Goal: Information Seeking & Learning: Learn about a topic

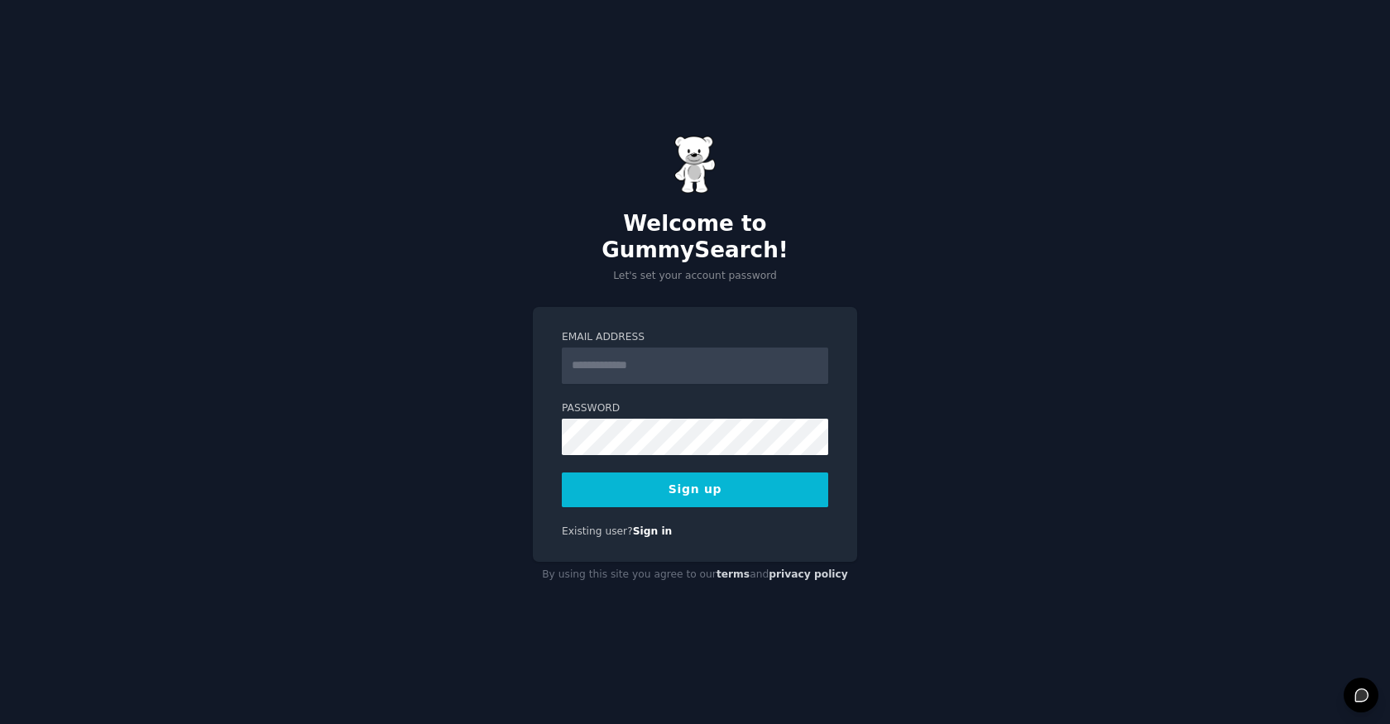
click at [603, 357] on input "Email Address" at bounding box center [695, 365] width 266 height 36
type input "**********"
click at [702, 477] on button "Sign up" at bounding box center [695, 489] width 266 height 35
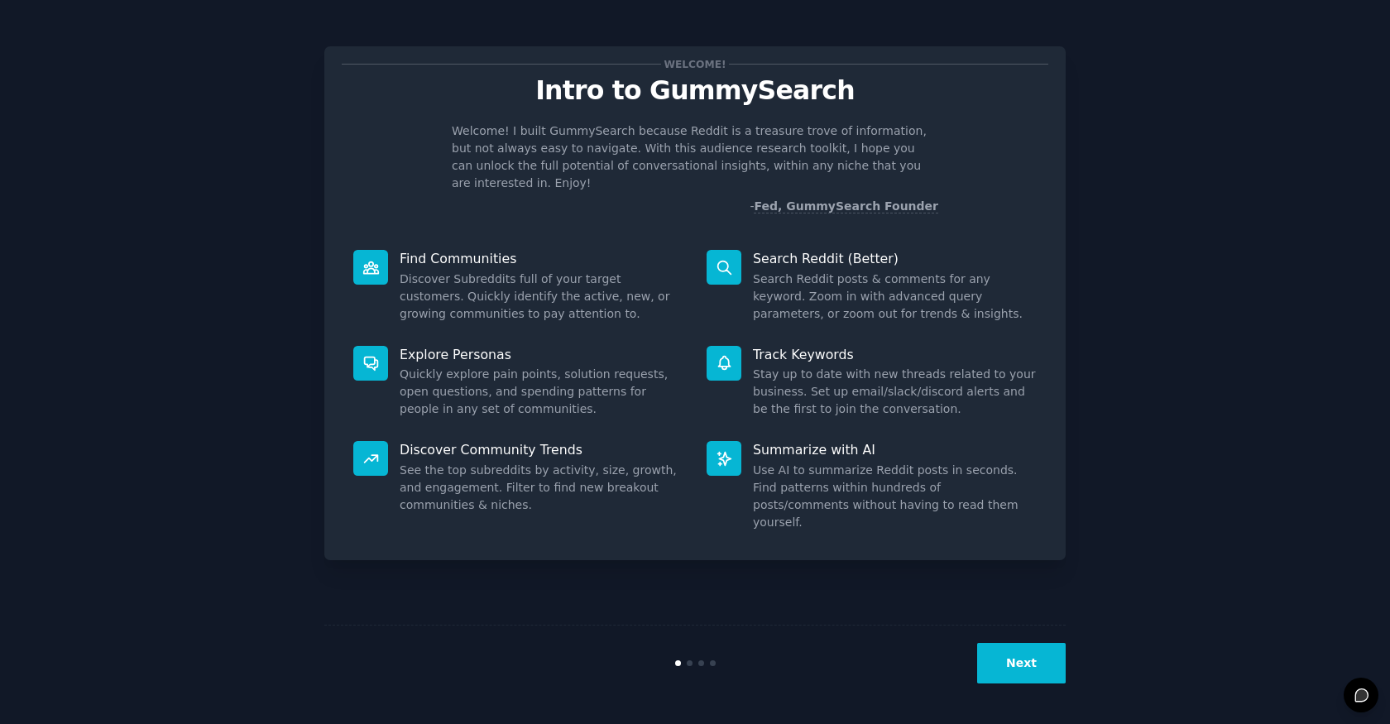
click at [749, 264] on div "Search Reddit (Better) Search Reddit posts & comments for any keyword. Zoom in …" at bounding box center [871, 286] width 353 height 96
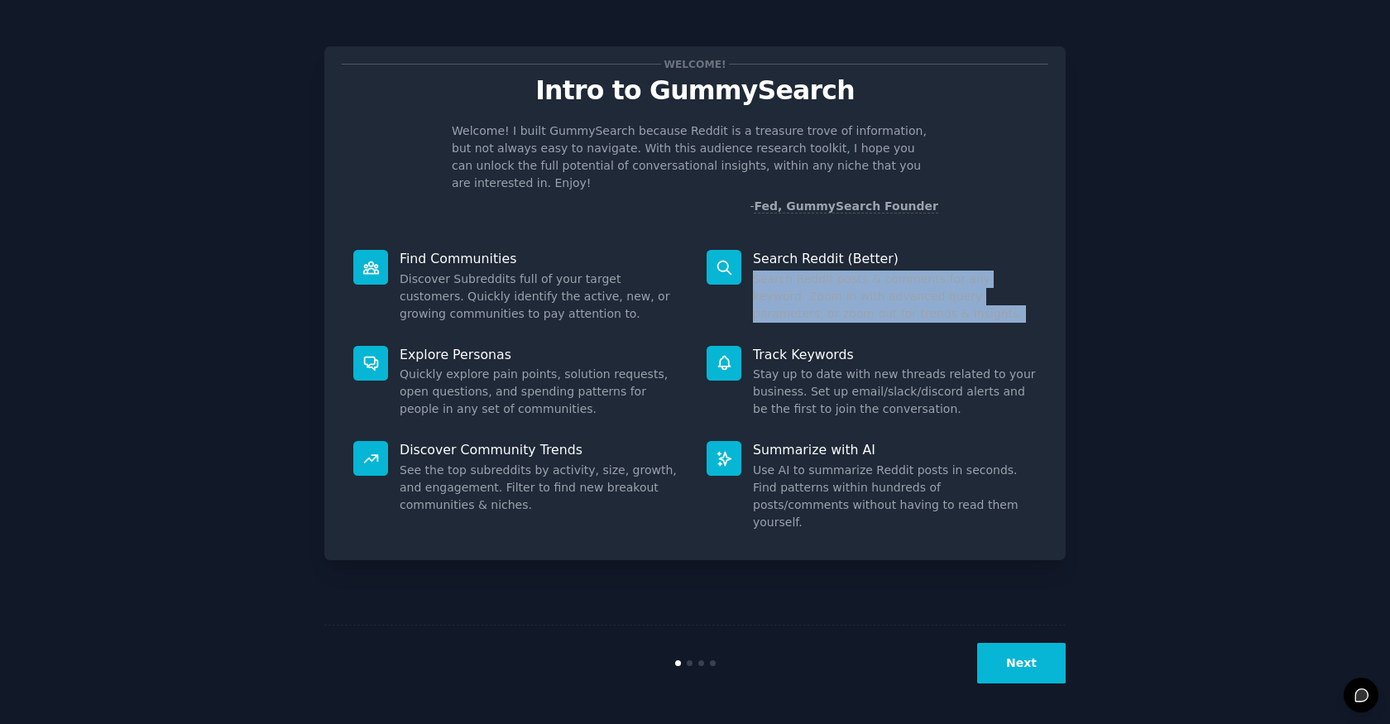
drag, startPoint x: 749, startPoint y: 264, endPoint x: 1021, endPoint y: 289, distance: 273.3
click at [1021, 289] on div "Search Reddit (Better) Search Reddit posts & comments for any keyword. Zoom in …" at bounding box center [871, 286] width 353 height 96
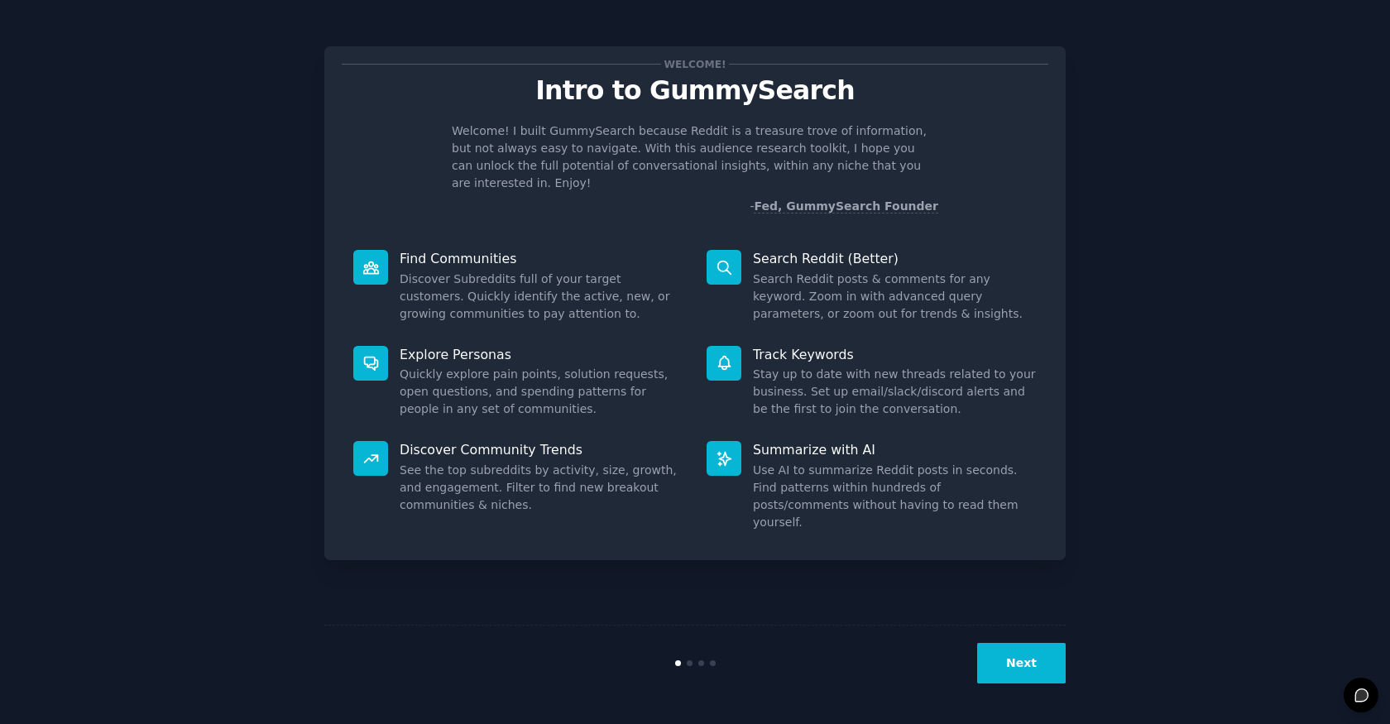
click at [724, 261] on icon at bounding box center [723, 267] width 13 height 13
click at [723, 258] on div at bounding box center [724, 267] width 35 height 35
click at [1023, 674] on button "Next" at bounding box center [1021, 663] width 89 height 41
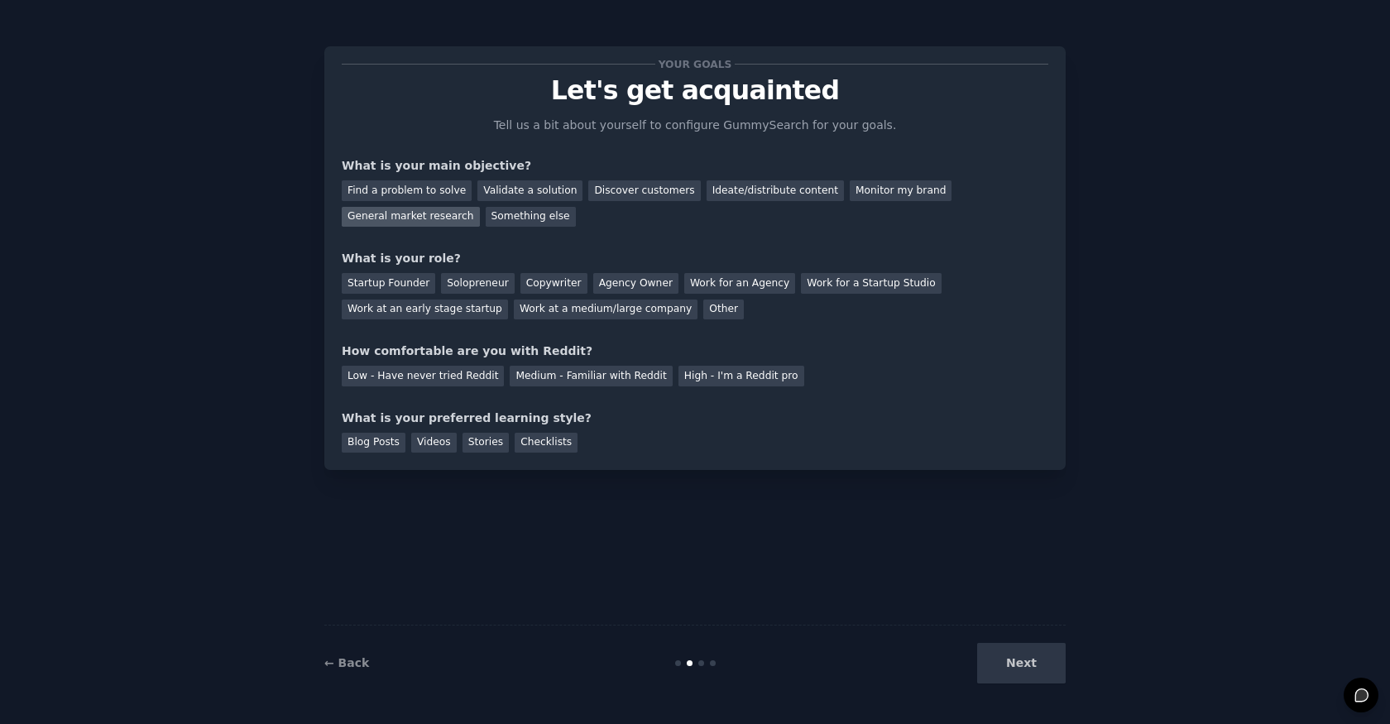
click at [480, 207] on div "General market research" at bounding box center [411, 217] width 138 height 21
click at [621, 284] on div "Agency Owner" at bounding box center [635, 283] width 85 height 21
click at [584, 371] on div "Medium - Familiar with Reddit" at bounding box center [591, 376] width 162 height 21
click at [374, 443] on div "Blog Posts" at bounding box center [374, 443] width 64 height 21
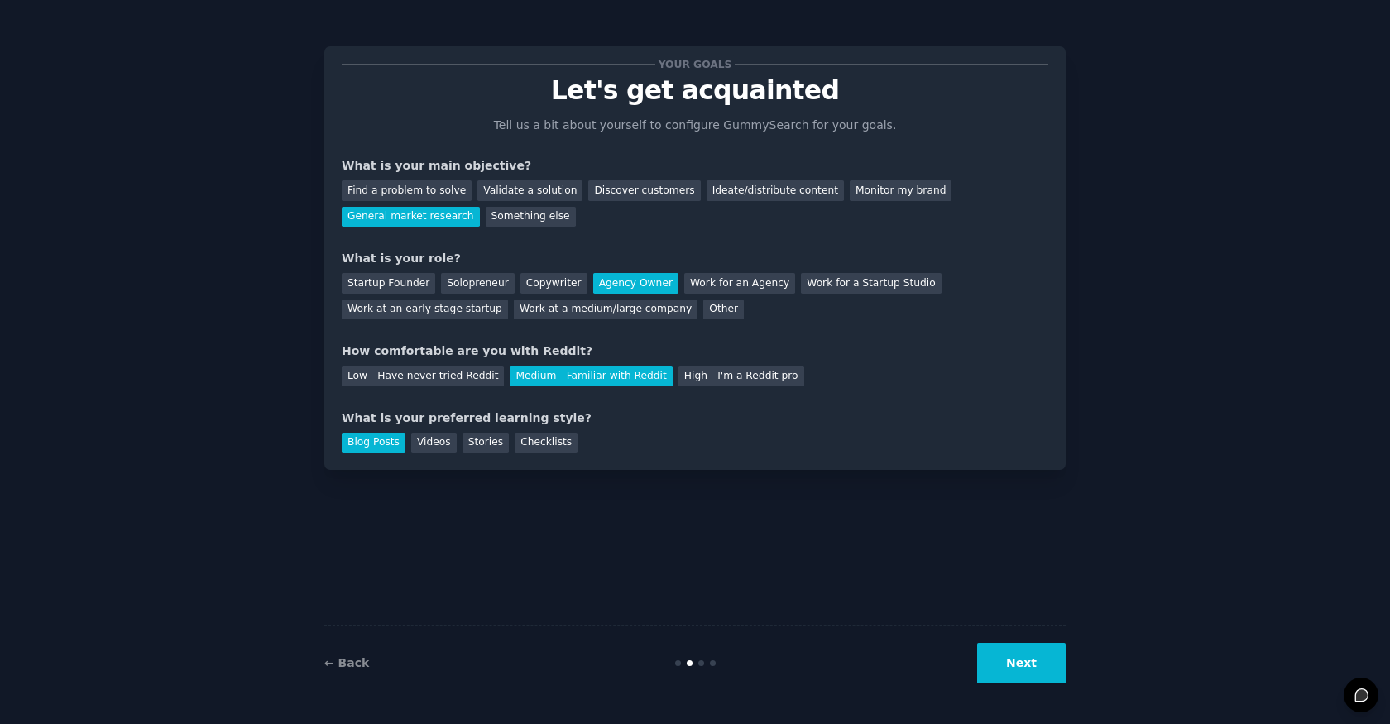
click at [1014, 668] on button "Next" at bounding box center [1021, 663] width 89 height 41
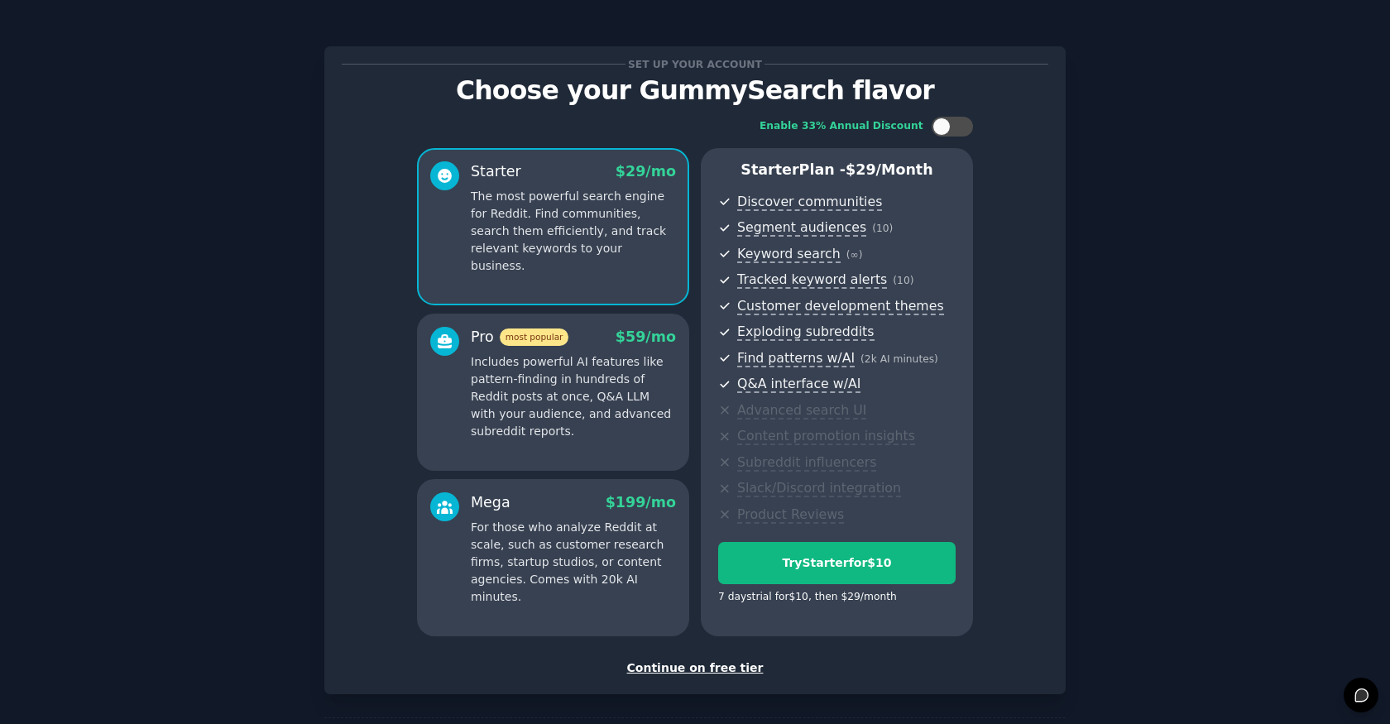
click at [714, 670] on div "Continue on free tier" at bounding box center [695, 667] width 707 height 17
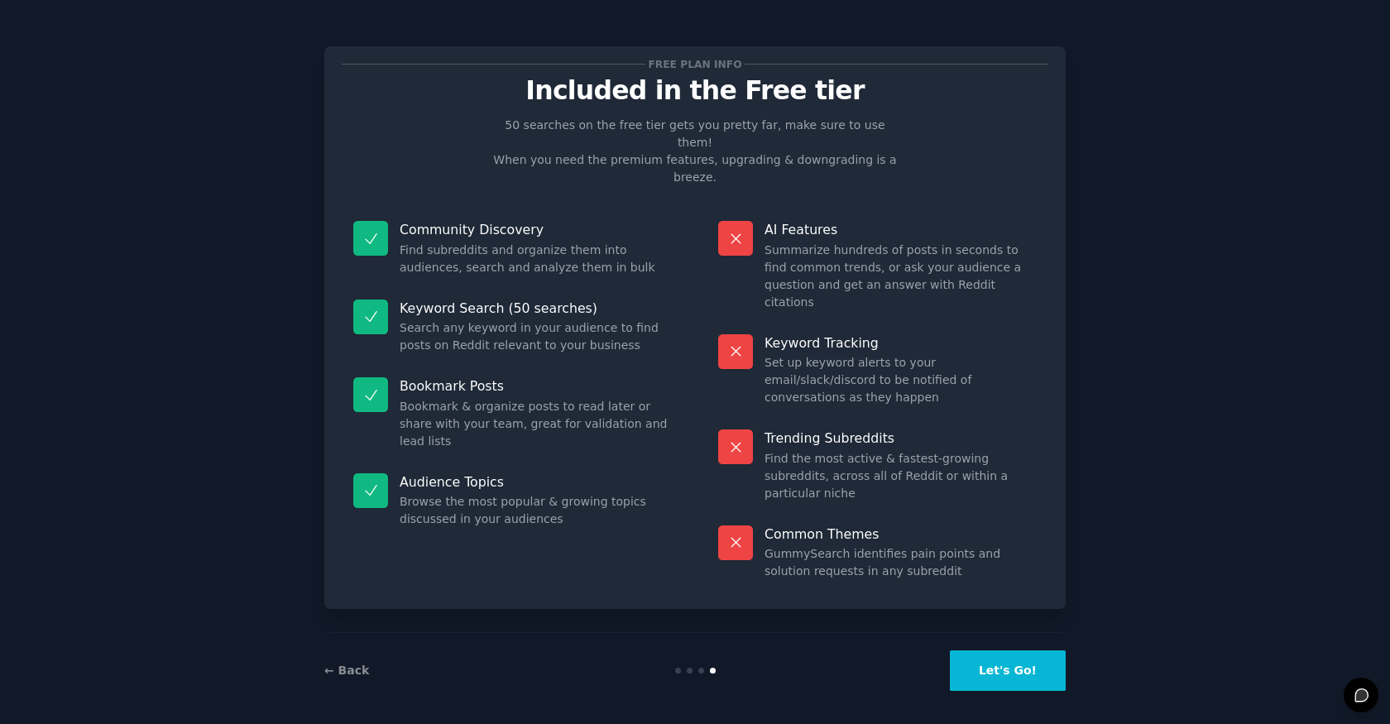
click at [1024, 664] on button "Let's Go!" at bounding box center [1008, 670] width 116 height 41
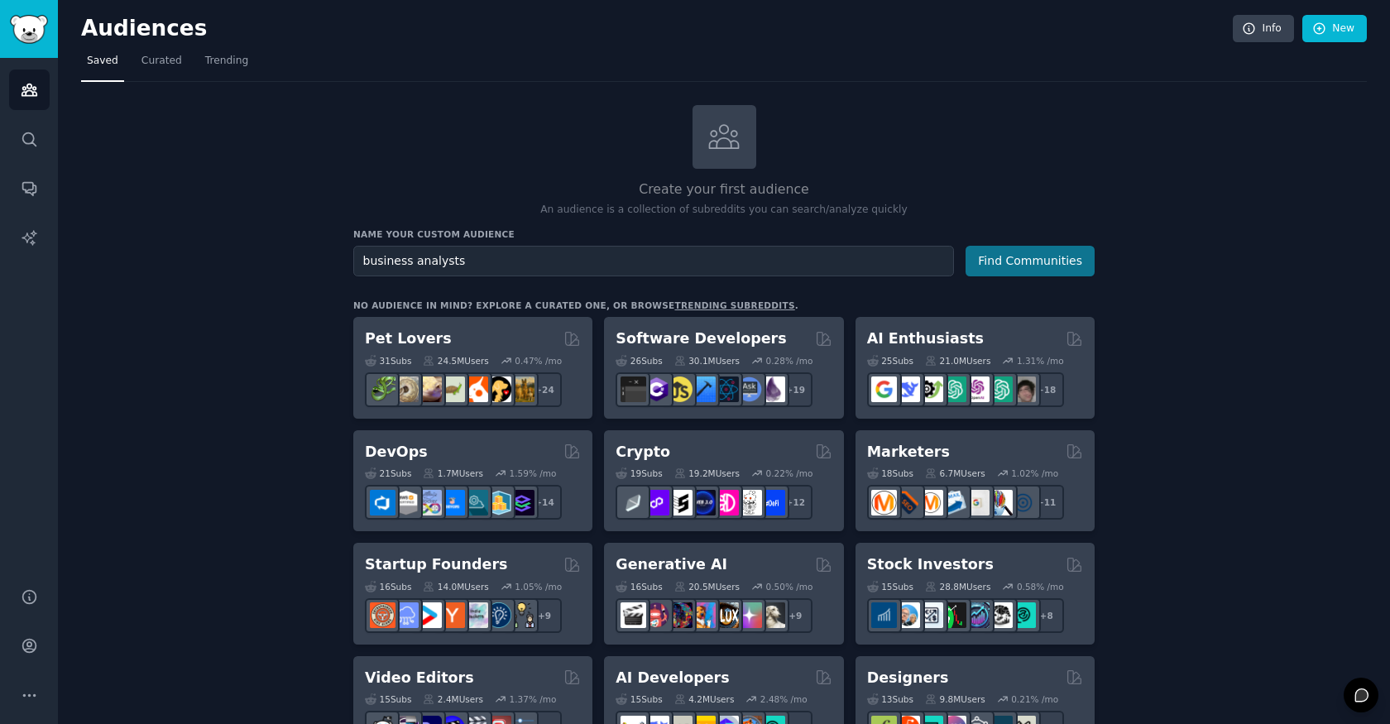
type input "business analysts"
click at [1002, 264] on button "Find Communities" at bounding box center [1030, 261] width 129 height 31
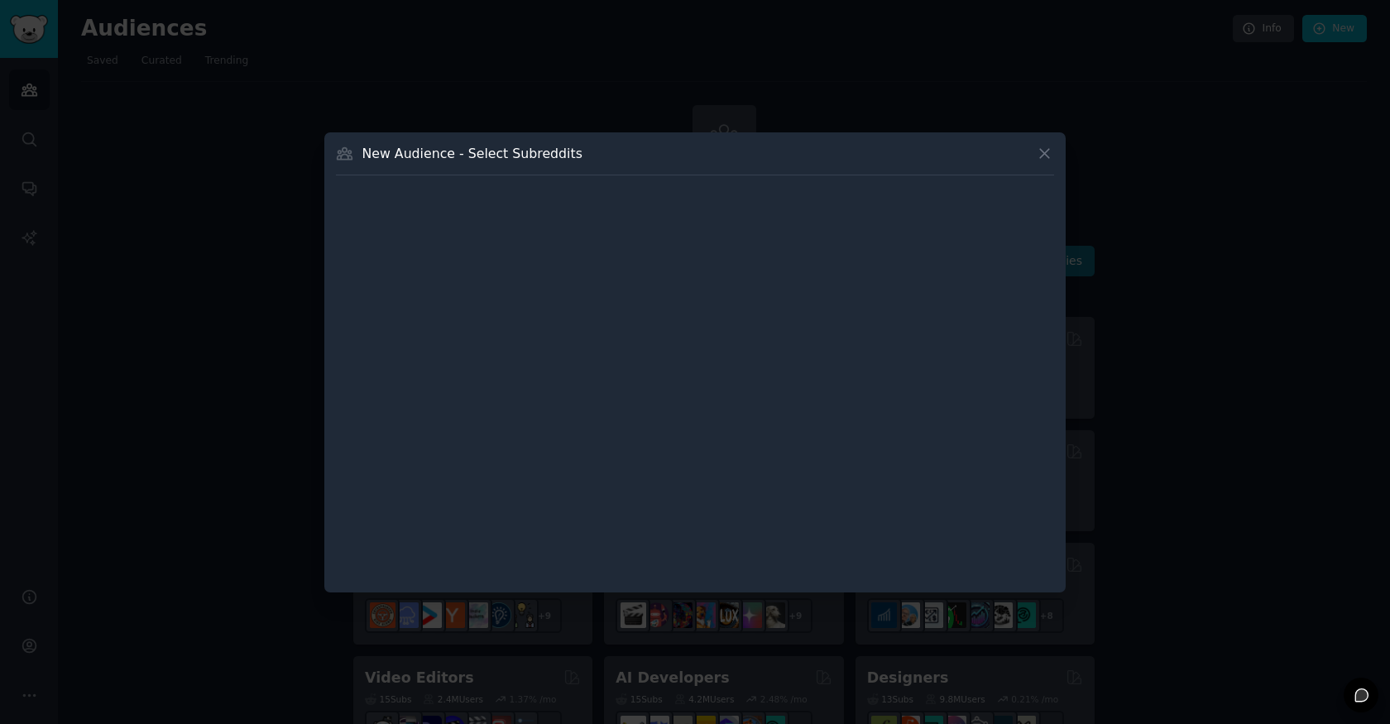
click at [1002, 264] on div at bounding box center [695, 326] width 718 height 278
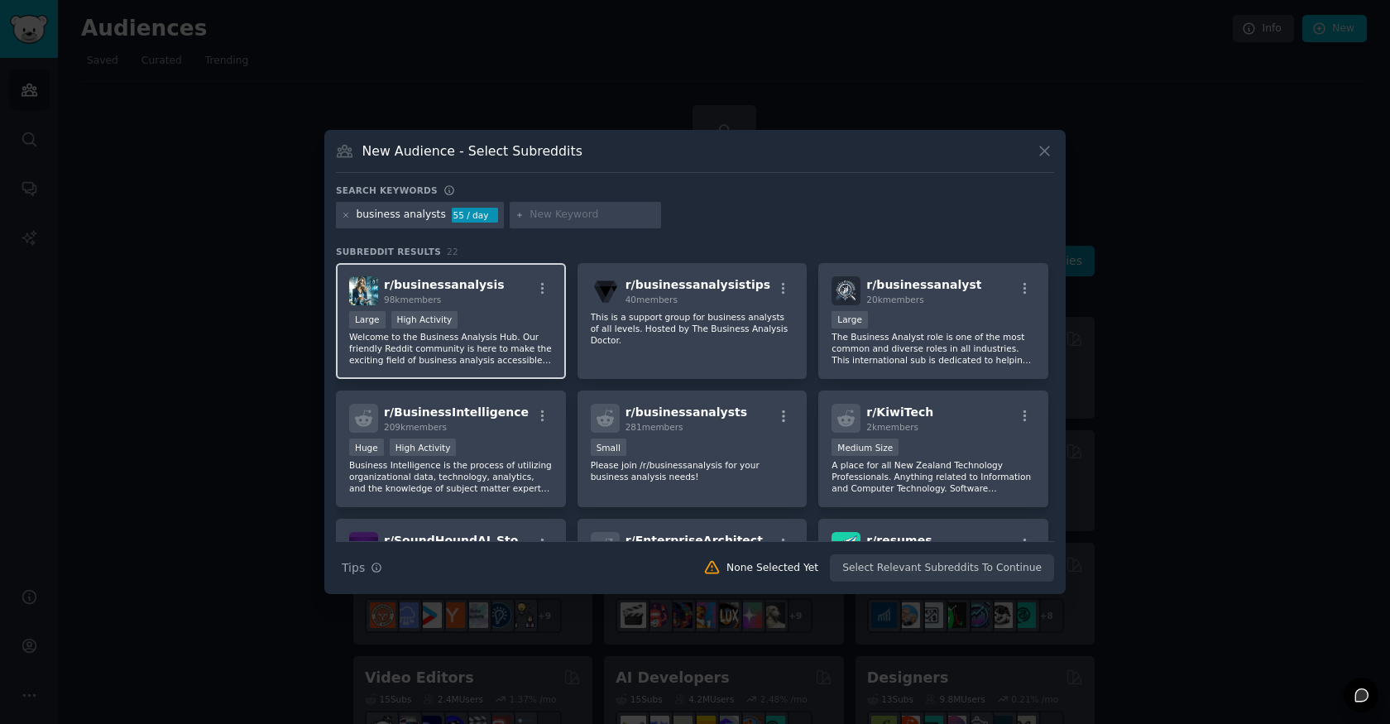
click at [440, 283] on span "r/ businessanalysis" at bounding box center [444, 284] width 121 height 13
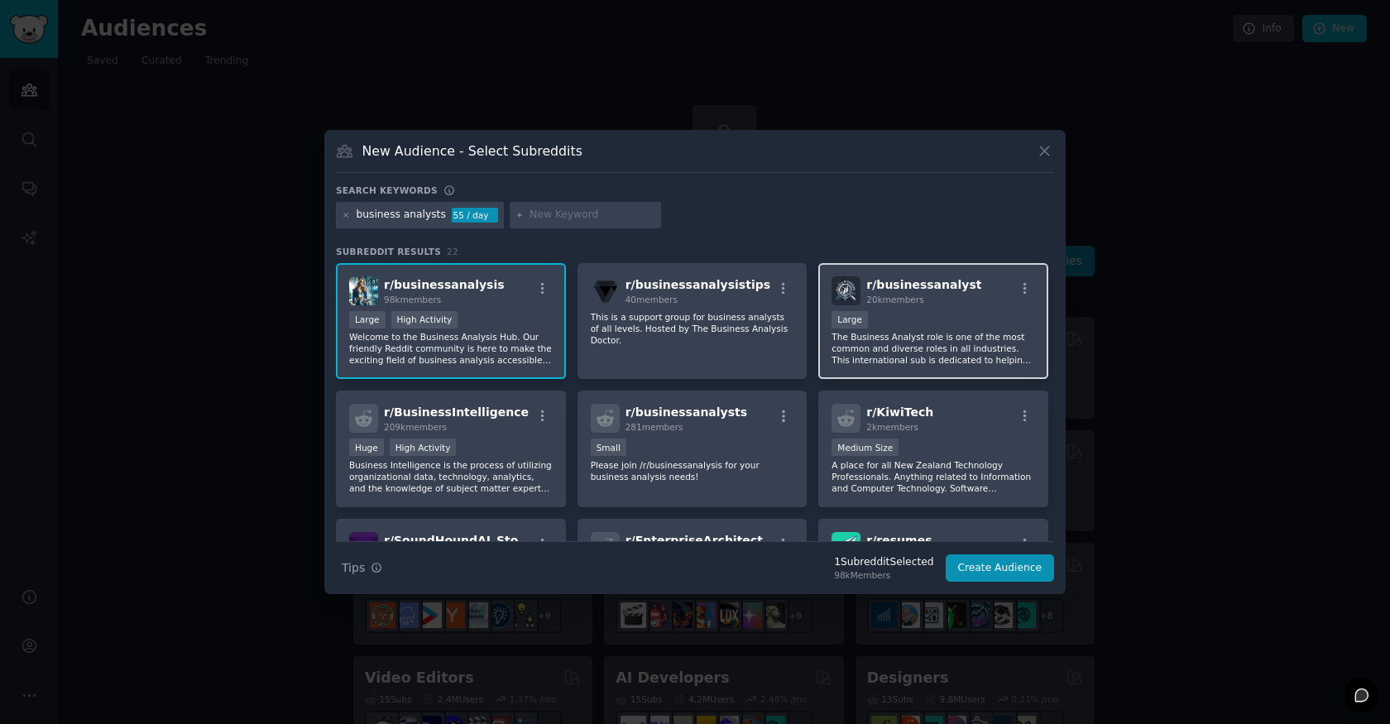
click at [892, 284] on span "r/ businessanalyst" at bounding box center [923, 284] width 115 height 13
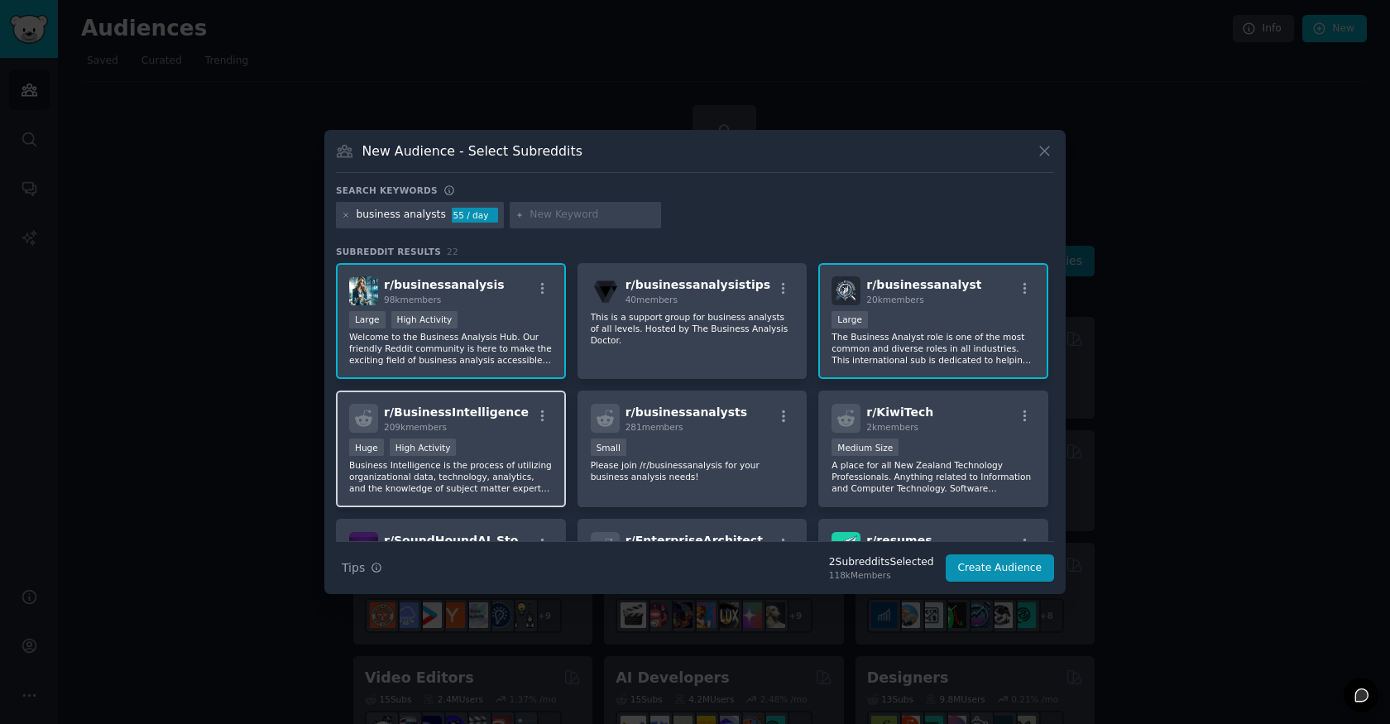
click at [500, 410] on span "r/ BusinessIntelligence" at bounding box center [456, 411] width 145 height 13
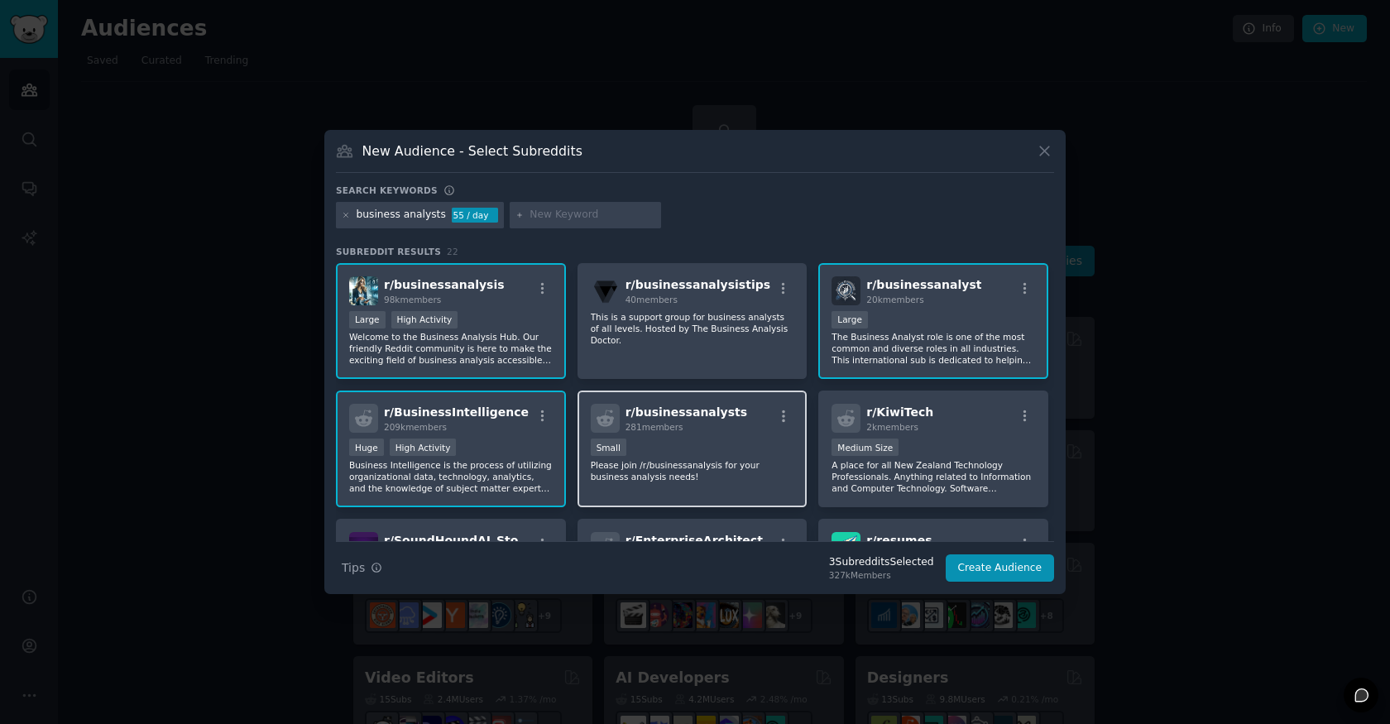
click at [671, 410] on span "r/ businessanalysts" at bounding box center [686, 411] width 122 height 13
click at [896, 290] on span "r/ businessanalyst" at bounding box center [923, 284] width 115 height 13
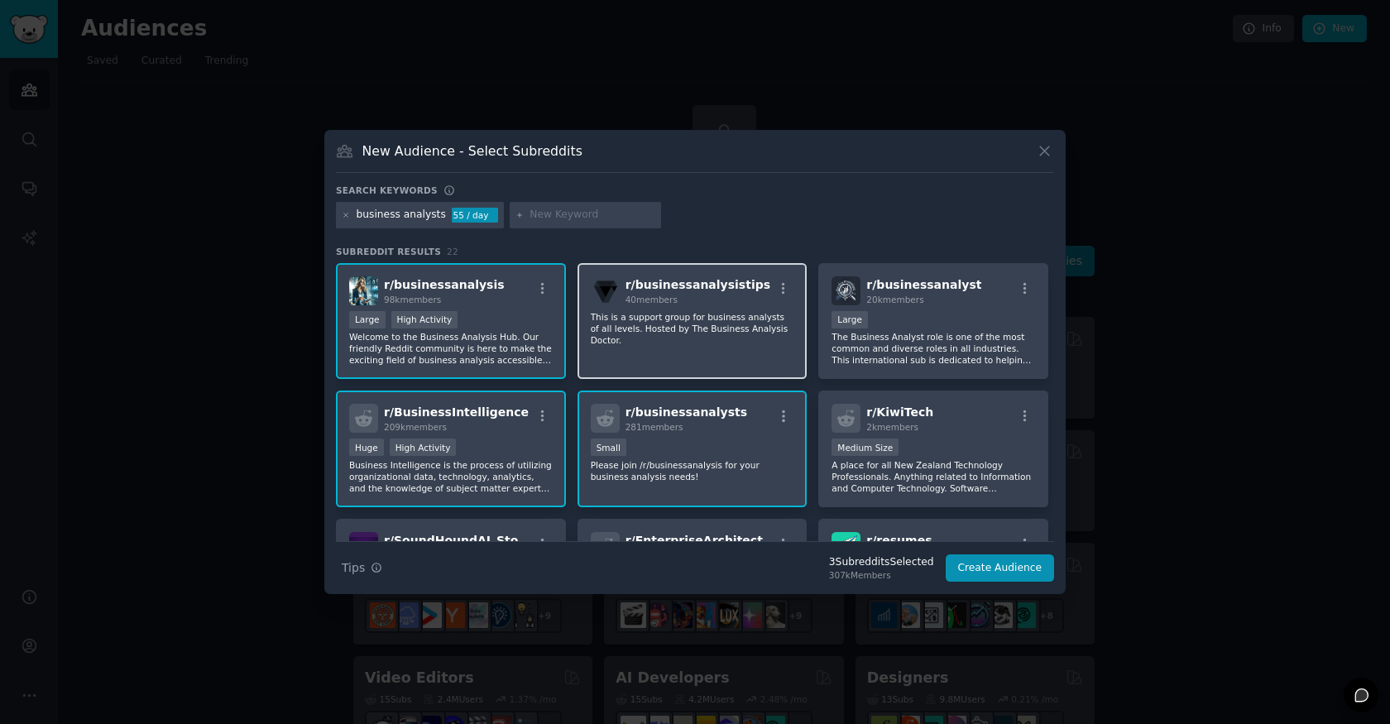
click at [671, 294] on div "40 members" at bounding box center [697, 300] width 145 height 12
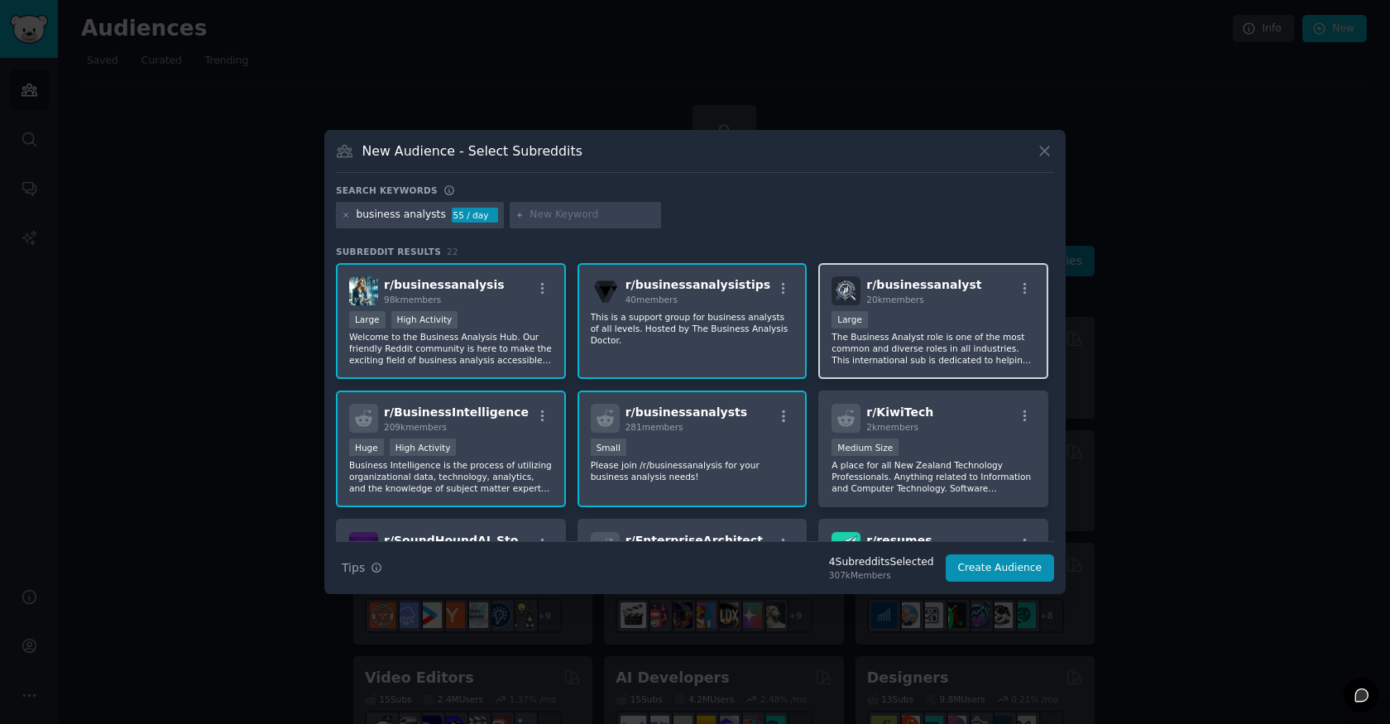
click at [872, 322] on div "10,000 - 100,000 members Large" at bounding box center [934, 321] width 204 height 21
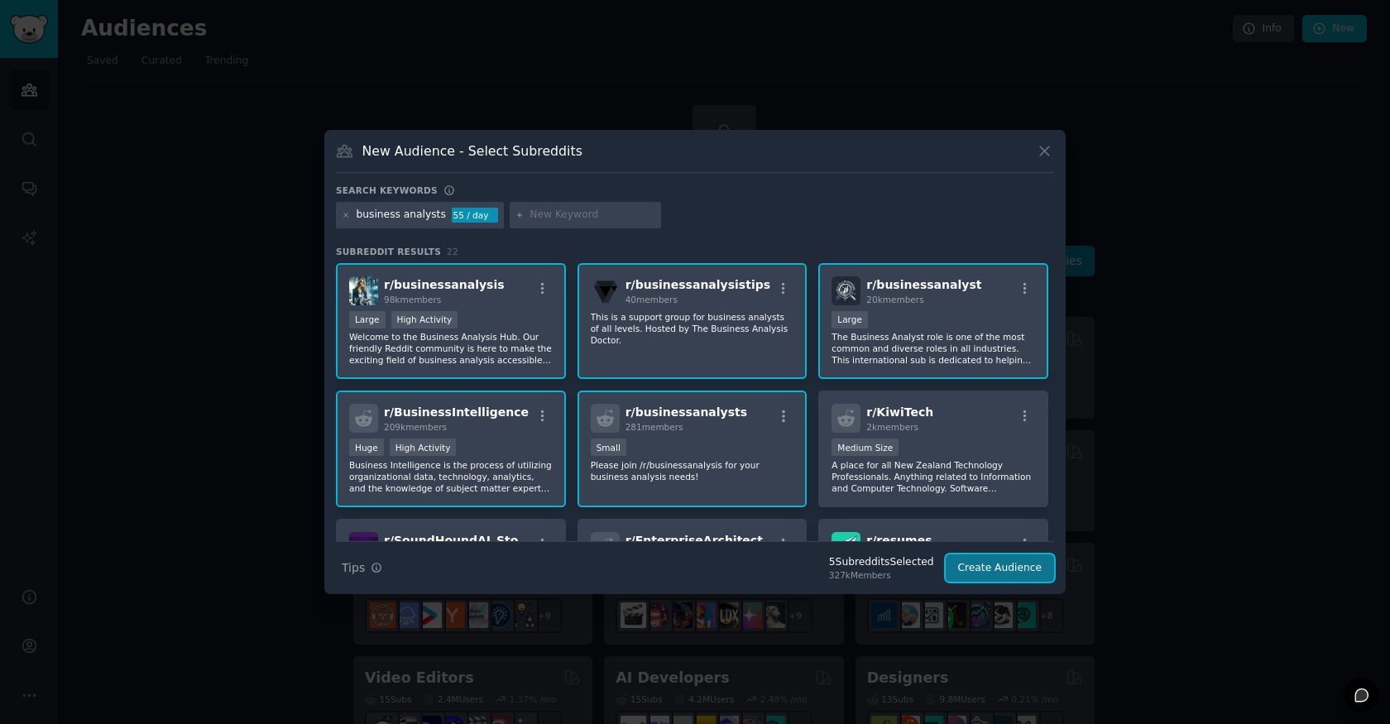
click at [983, 570] on button "Create Audience" at bounding box center [1000, 568] width 109 height 28
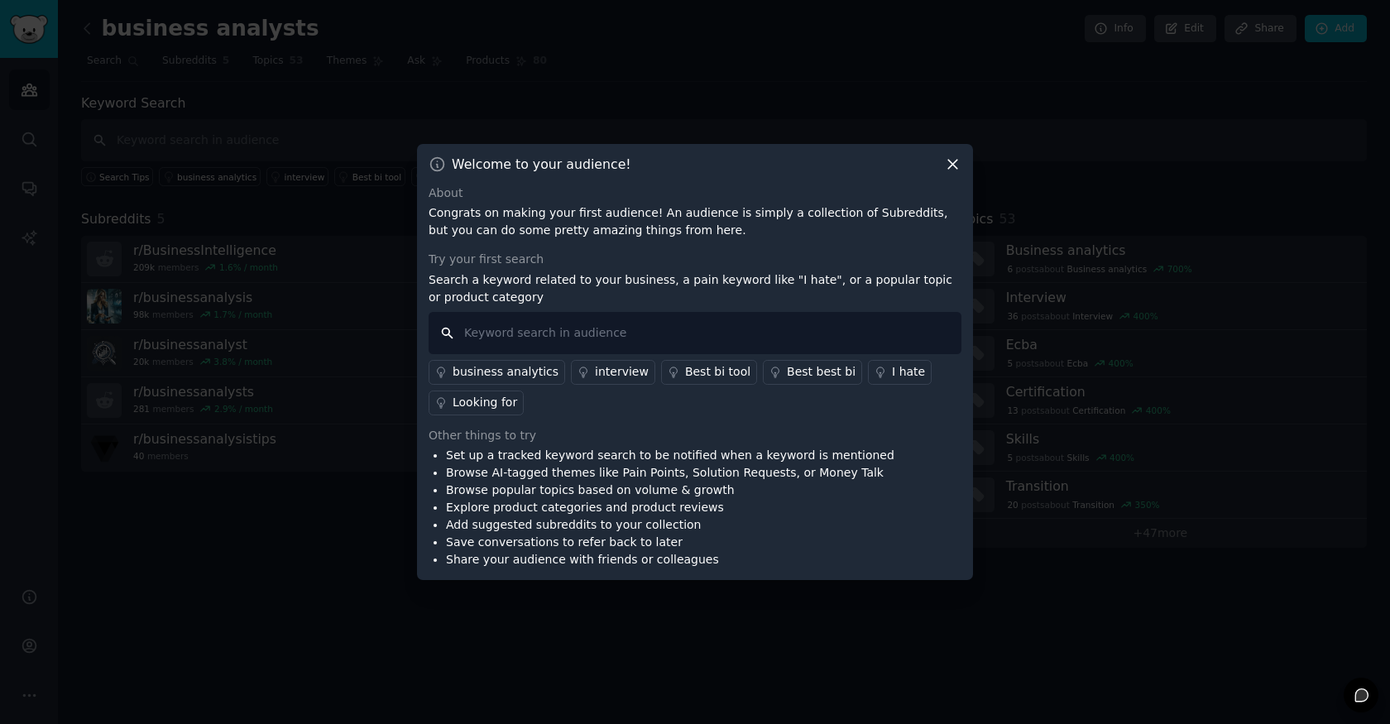
click at [503, 333] on input "text" at bounding box center [695, 333] width 533 height 42
type input "use case"
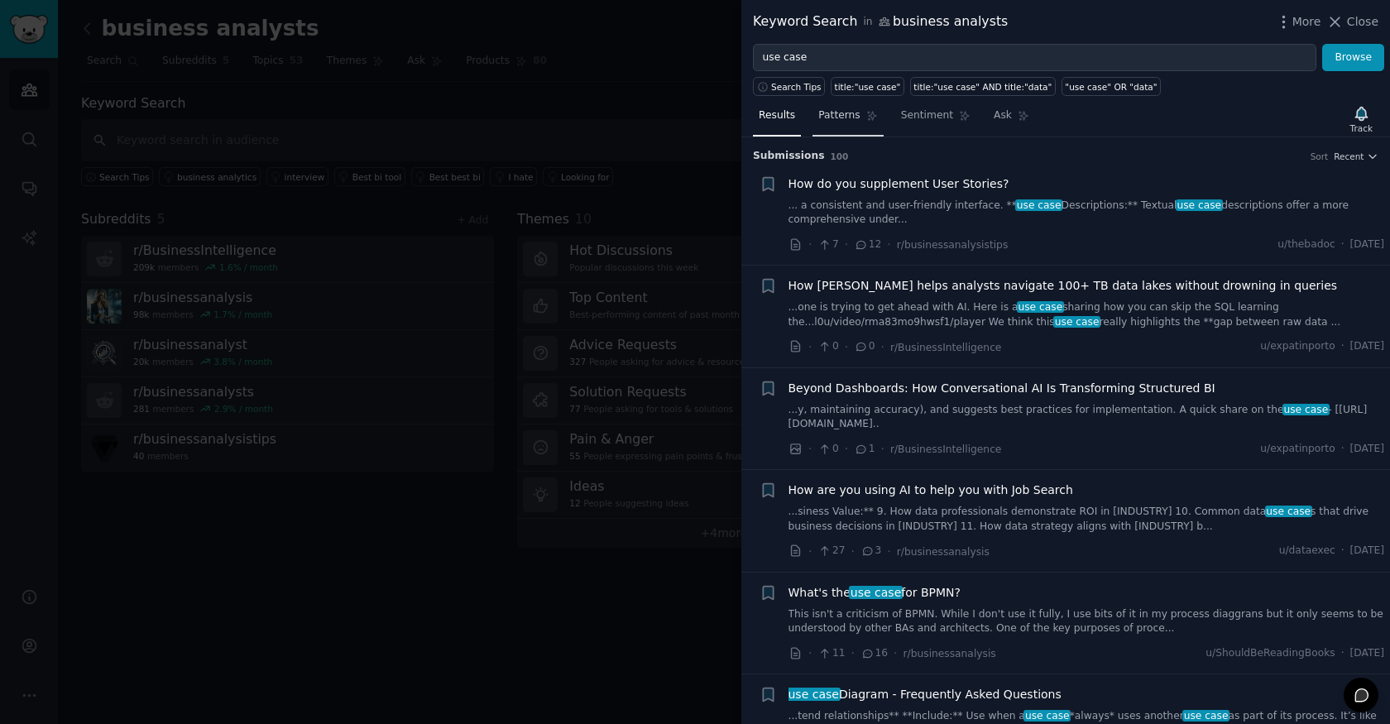
click at [840, 117] on span "Patterns" at bounding box center [838, 115] width 41 height 15
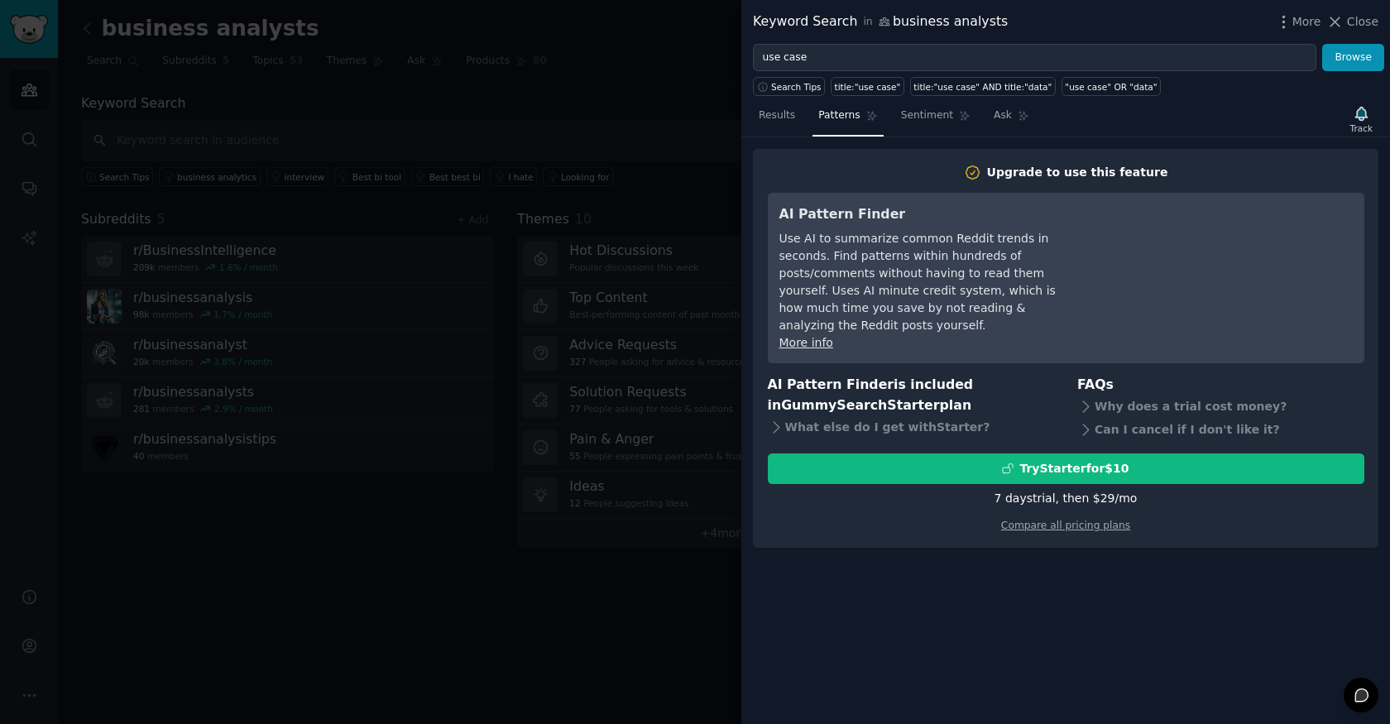
click at [838, 176] on h2 "Upgrade to use this feature" at bounding box center [1066, 172] width 597 height 17
click at [786, 117] on span "Results" at bounding box center [777, 115] width 36 height 15
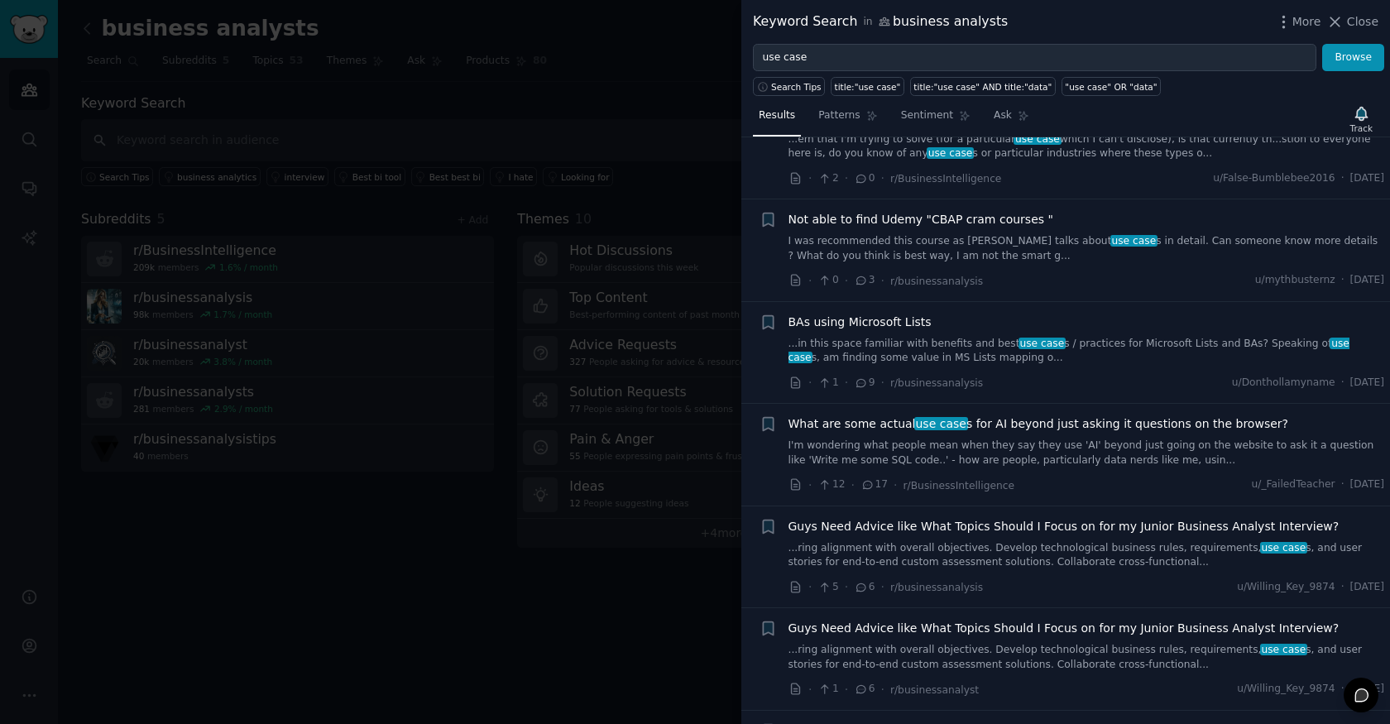
scroll to position [3283, 0]
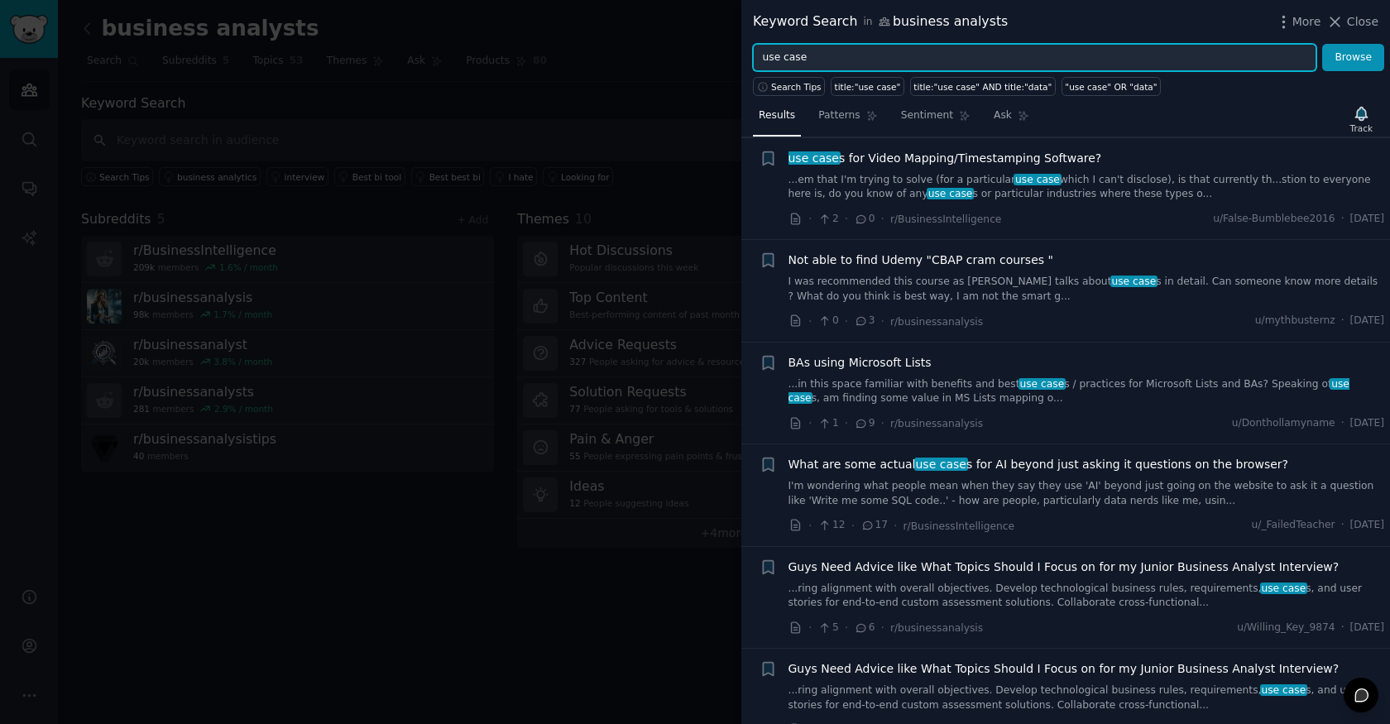
drag, startPoint x: 810, startPoint y: 56, endPoint x: 738, endPoint y: 56, distance: 72.0
click at [738, 56] on div "Keyword Search in business analysts More Close use case Browse Search Tips titl…" at bounding box center [695, 362] width 1390 height 724
click at [1322, 44] on button "Browse" at bounding box center [1353, 58] width 62 height 28
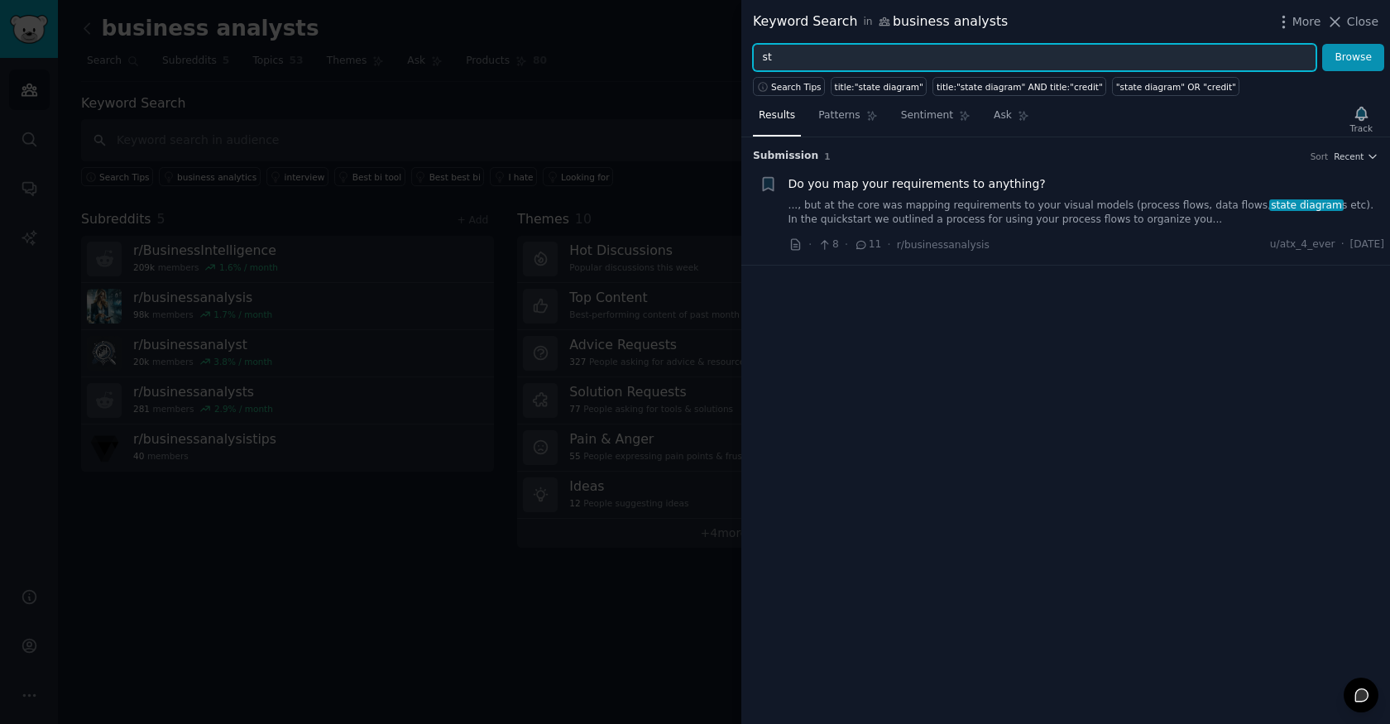
type input "s"
click at [1322, 44] on button "Browse" at bounding box center [1353, 58] width 62 height 28
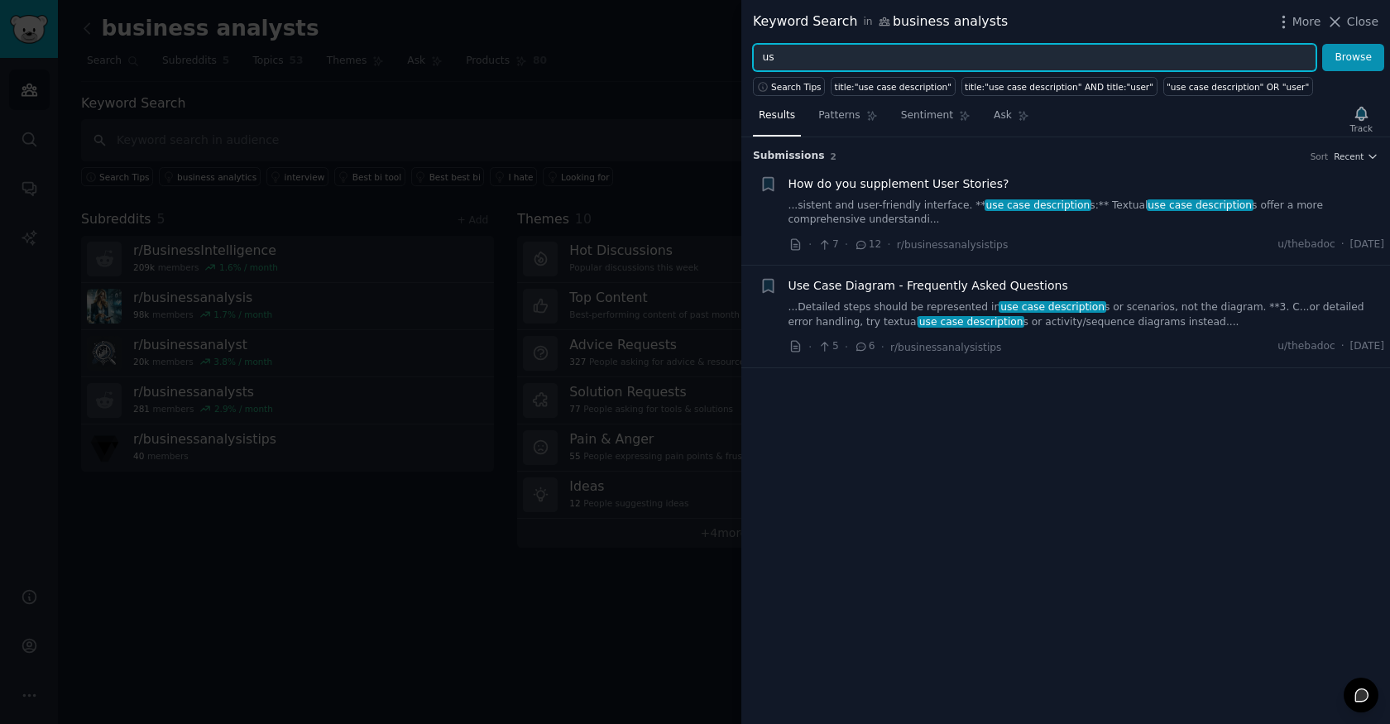
type input "u"
click at [1322, 44] on button "Browse" at bounding box center [1353, 58] width 62 height 28
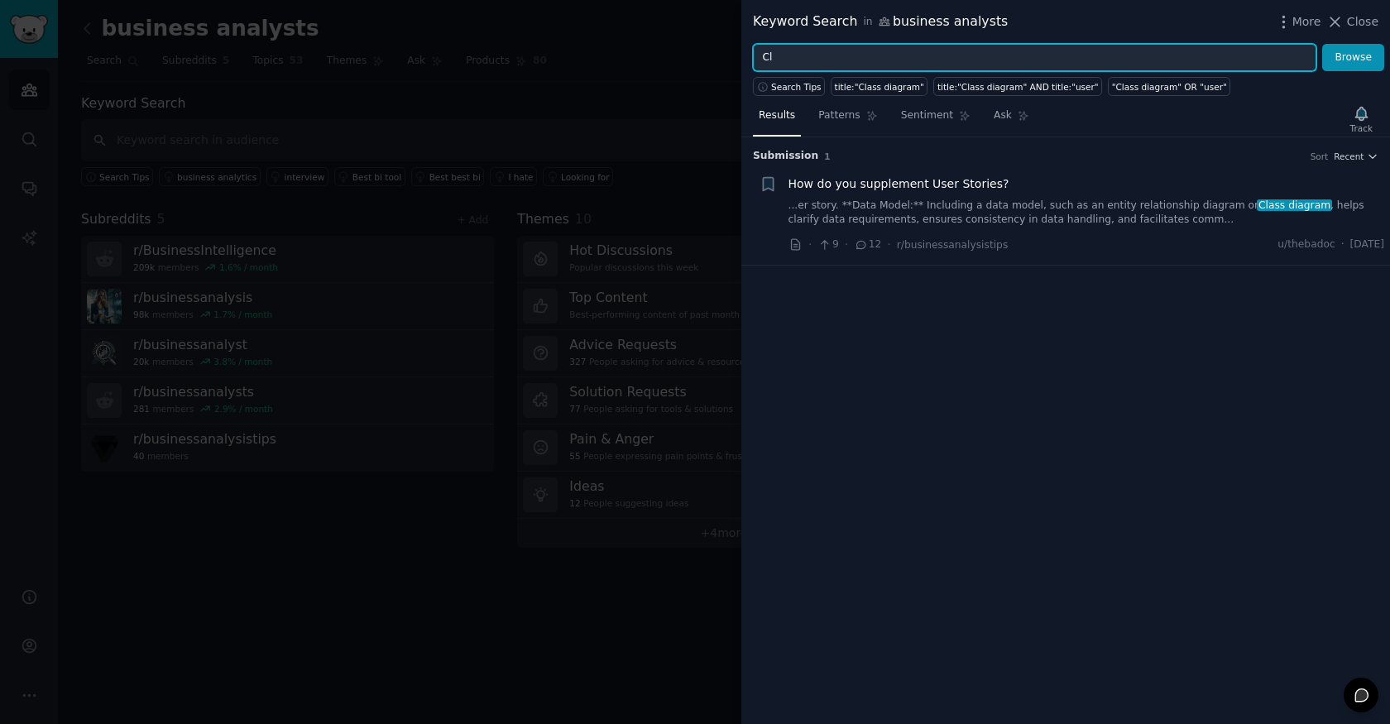
type input "C"
click at [1322, 44] on button "Browse" at bounding box center [1353, 58] width 62 height 28
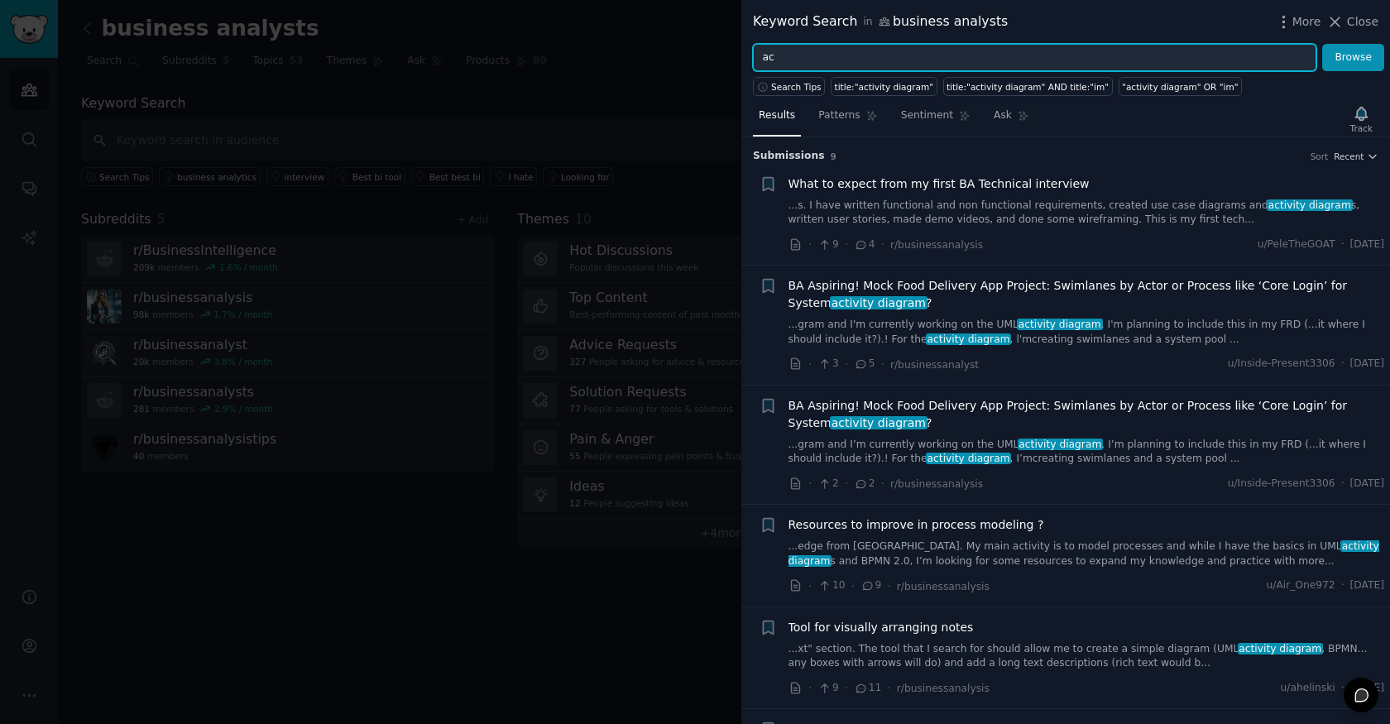
type input "a"
click at [1322, 44] on button "Browse" at bounding box center [1353, 58] width 62 height 28
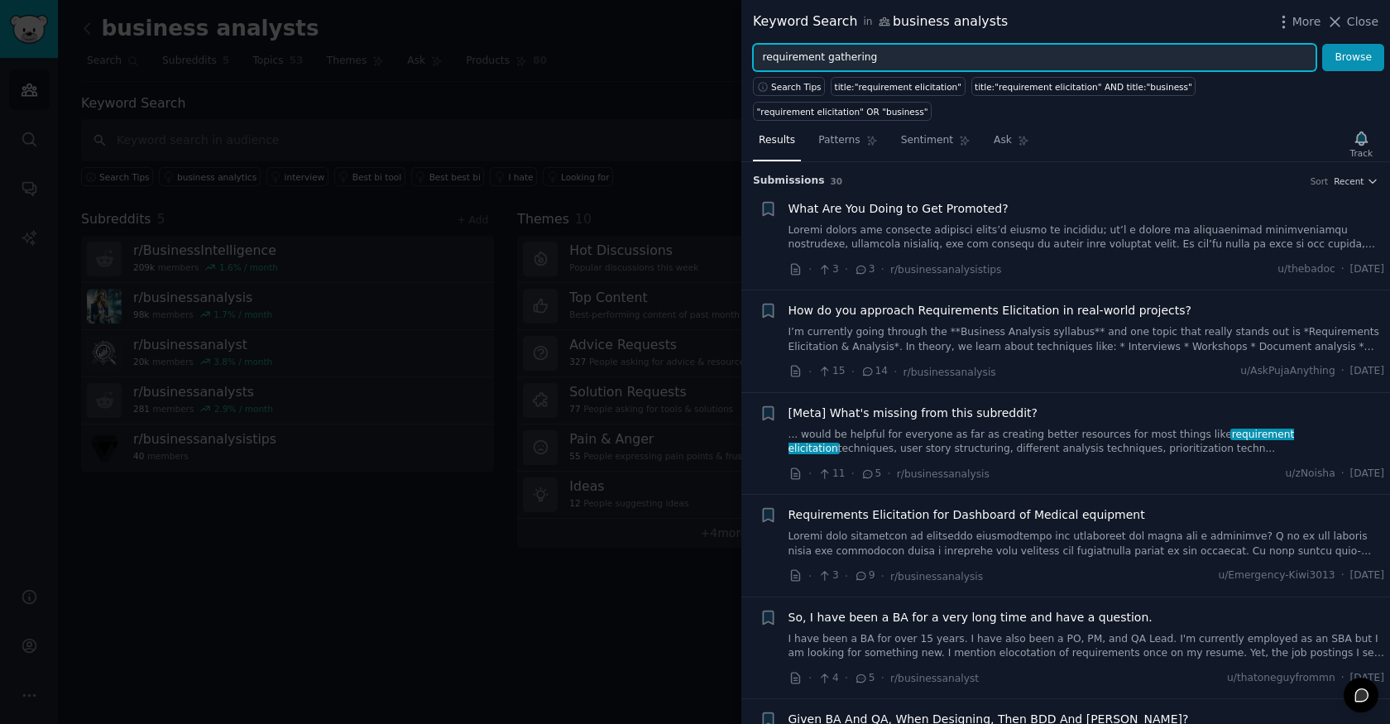
click at [1322, 44] on button "Browse" at bounding box center [1353, 58] width 62 height 28
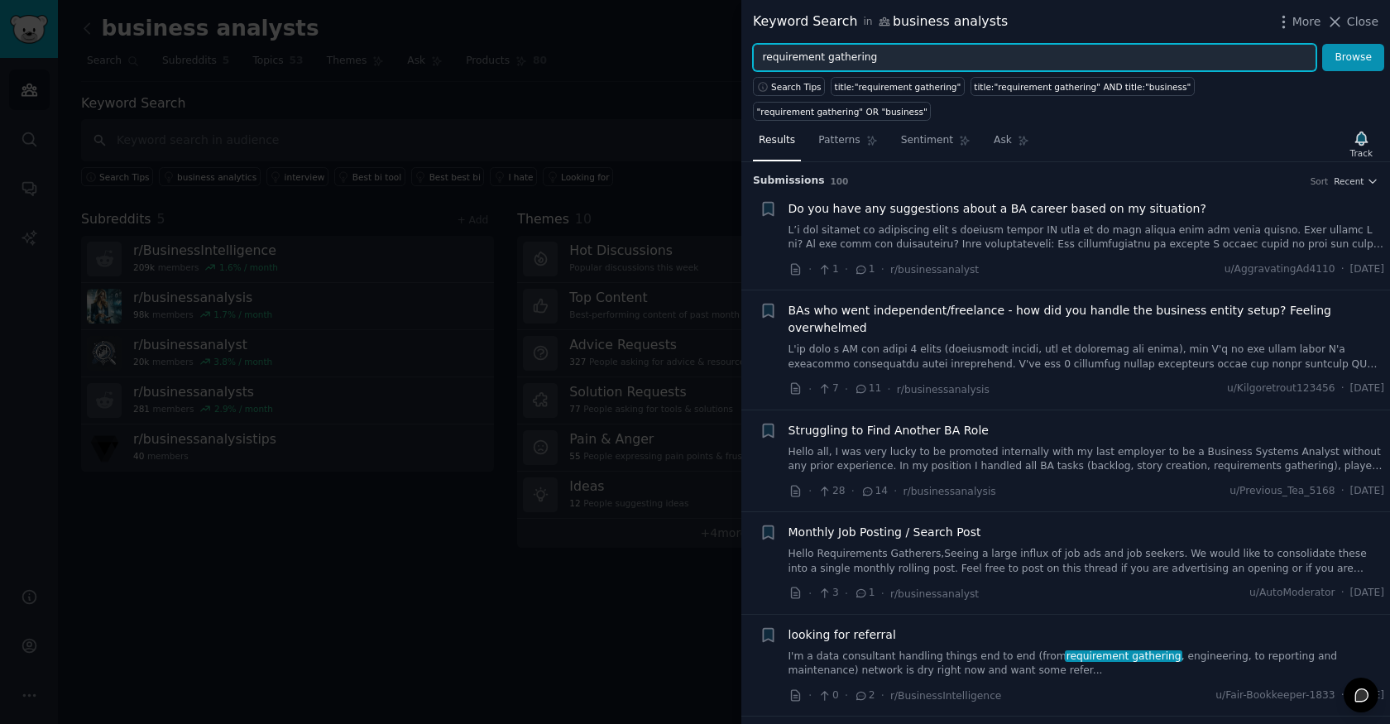
drag, startPoint x: 896, startPoint y: 57, endPoint x: 710, endPoint y: 57, distance: 186.2
click at [710, 57] on div "Keyword Search in business analysts More Close requirement gathering Browse Sea…" at bounding box center [695, 362] width 1390 height 724
click at [1322, 44] on button "Browse" at bounding box center [1353, 58] width 62 height 28
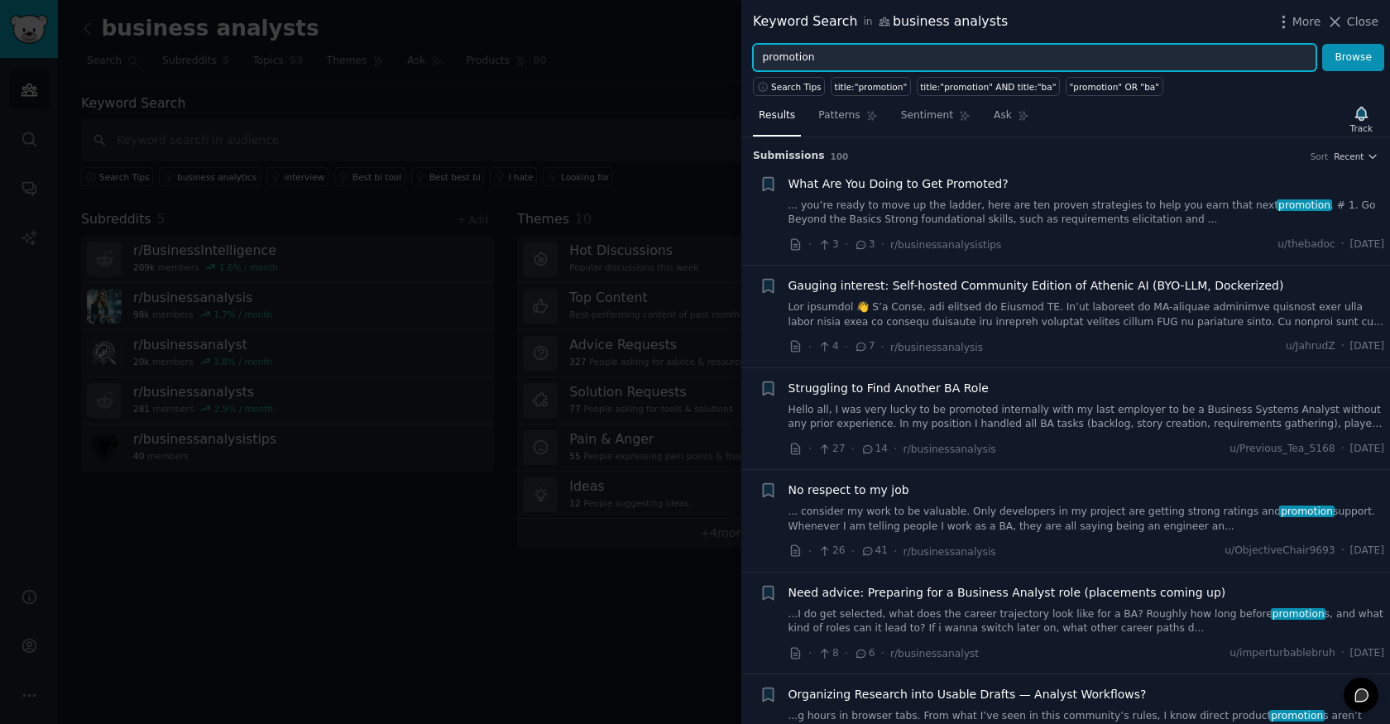
drag, startPoint x: 855, startPoint y: 57, endPoint x: 730, endPoint y: 57, distance: 124.9
click at [730, 57] on div "Keyword Search in business analysts More Close promotion Browse Search Tips tit…" at bounding box center [695, 362] width 1390 height 724
type input "CBAP"
click at [1322, 44] on button "Browse" at bounding box center [1353, 58] width 62 height 28
